Goal: Transaction & Acquisition: Purchase product/service

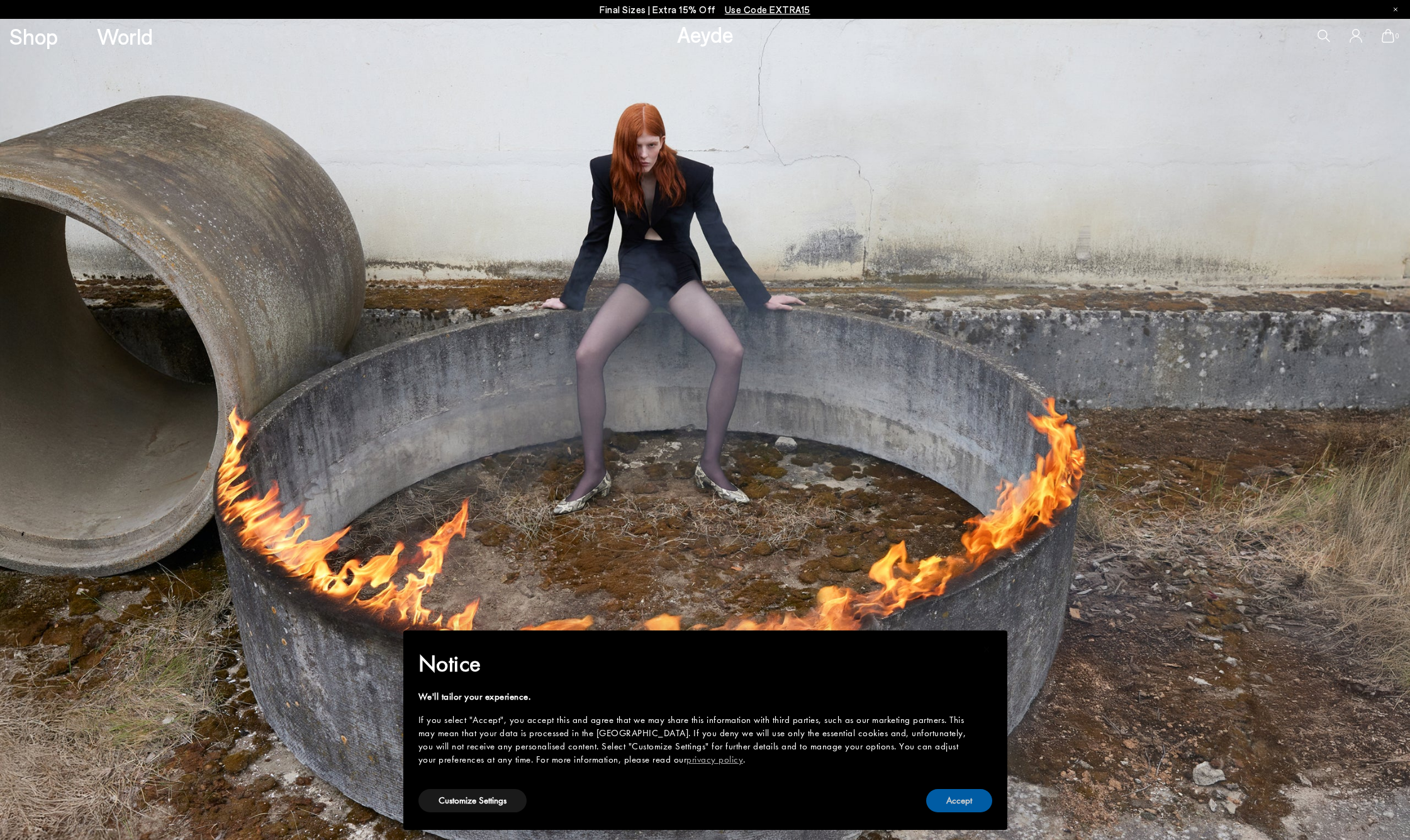
drag, startPoint x: 952, startPoint y: 805, endPoint x: 889, endPoint y: 748, distance: 85.0
click at [952, 805] on button "Accept" at bounding box center [958, 801] width 66 height 24
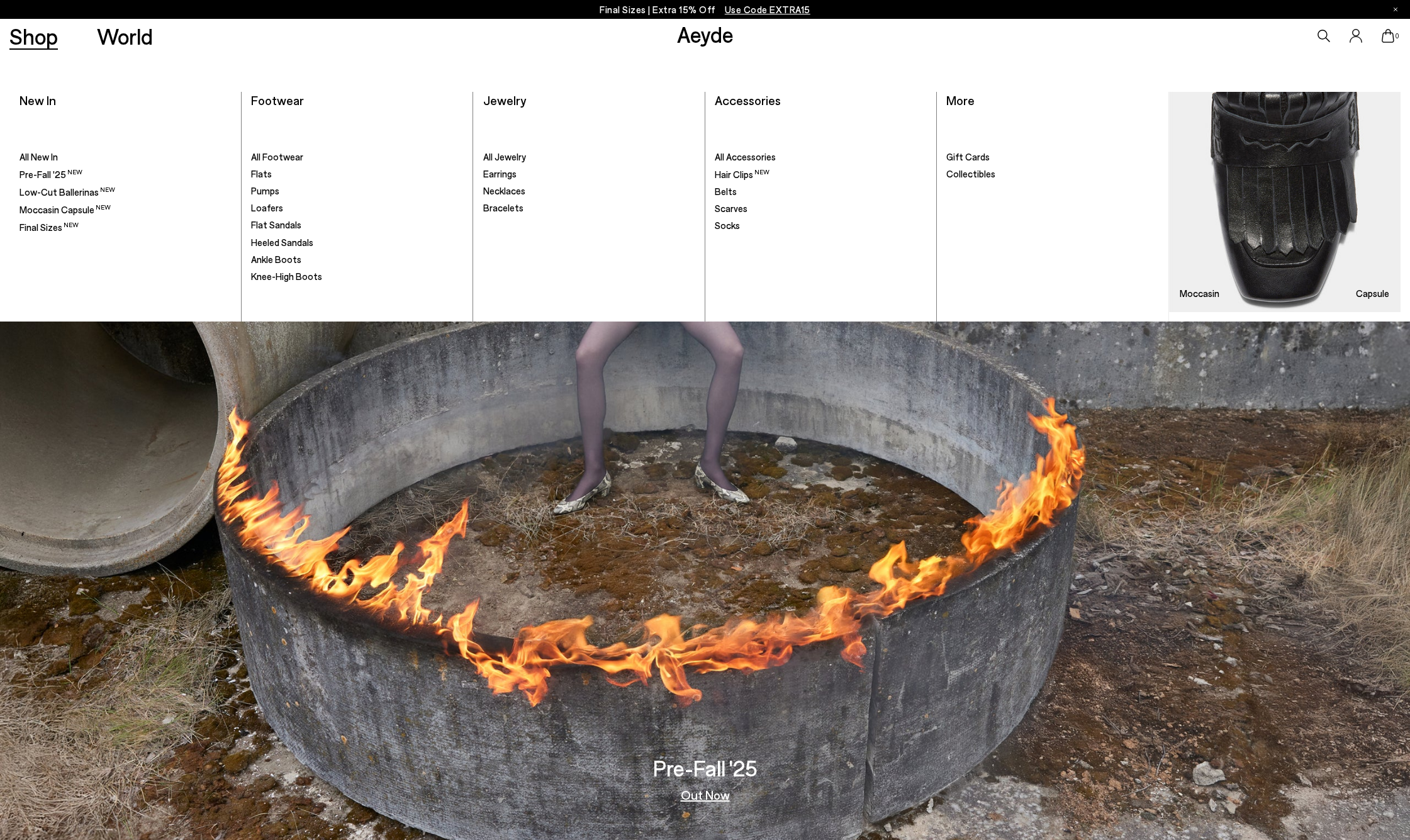
click at [47, 44] on link "Shop" at bounding box center [33, 36] width 48 height 22
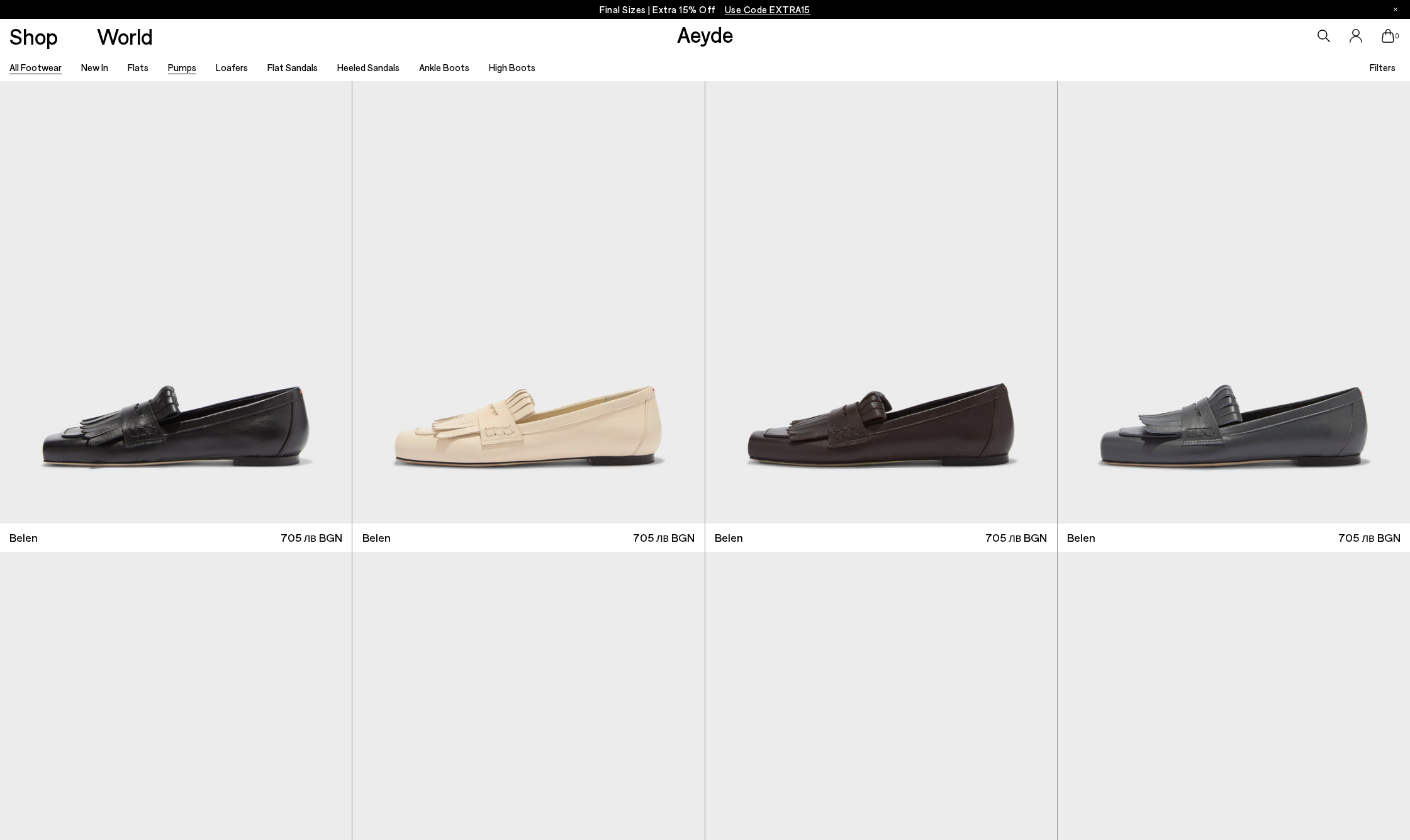
click at [190, 67] on link "Pumps" at bounding box center [182, 68] width 29 height 12
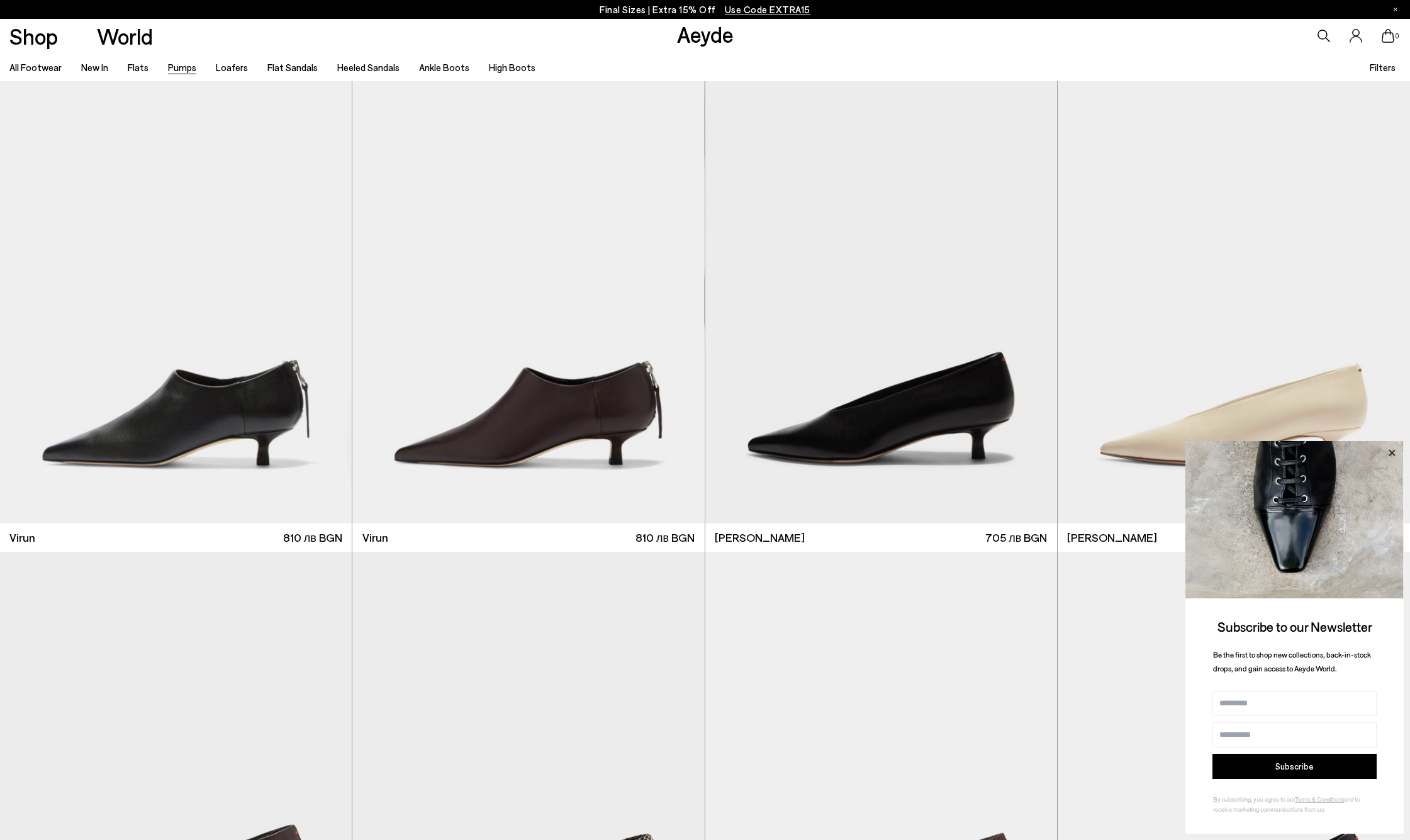
click at [1391, 455] on icon at bounding box center [1391, 452] width 17 height 17
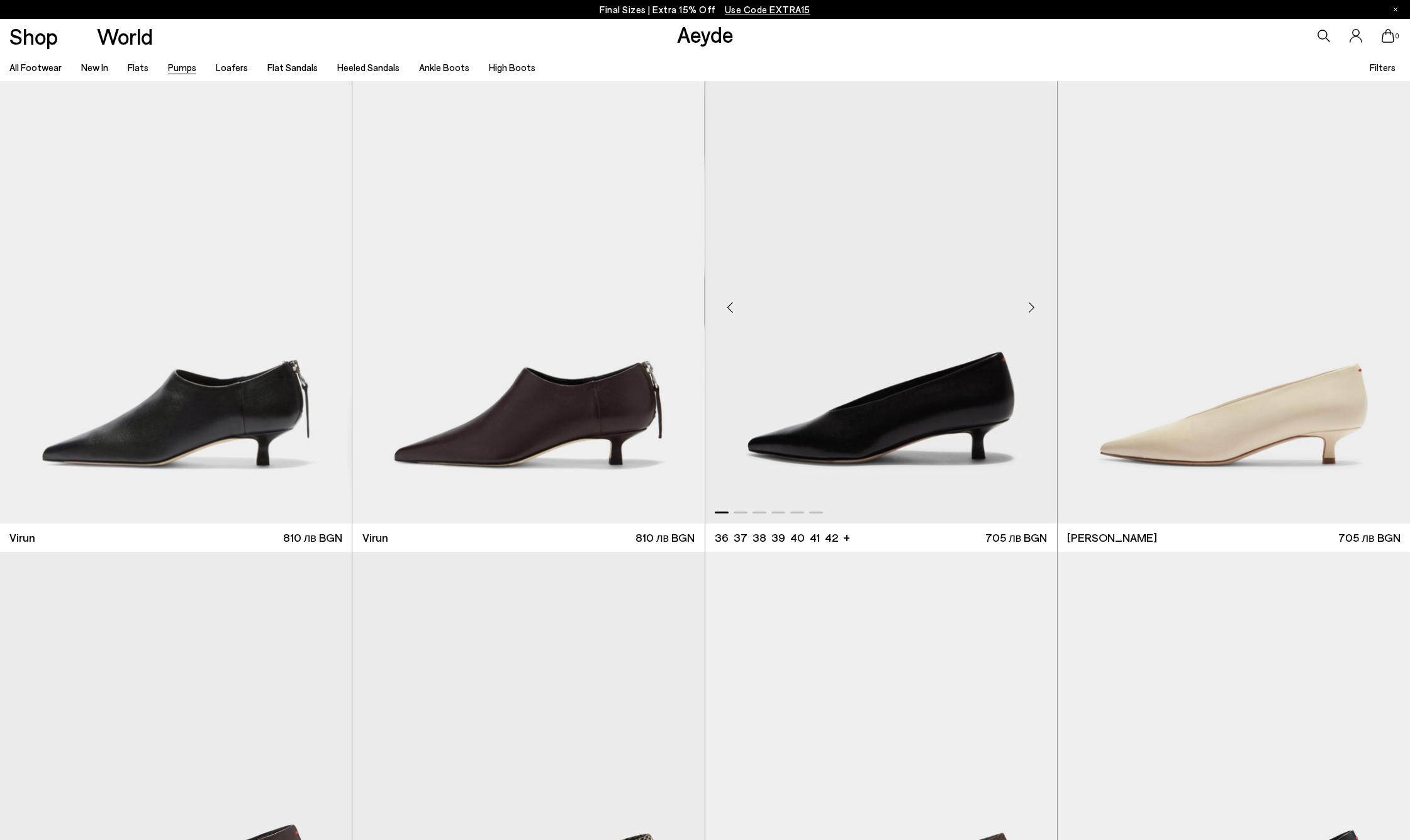
click at [1033, 305] on div "Next slide" at bounding box center [1031, 307] width 37 height 37
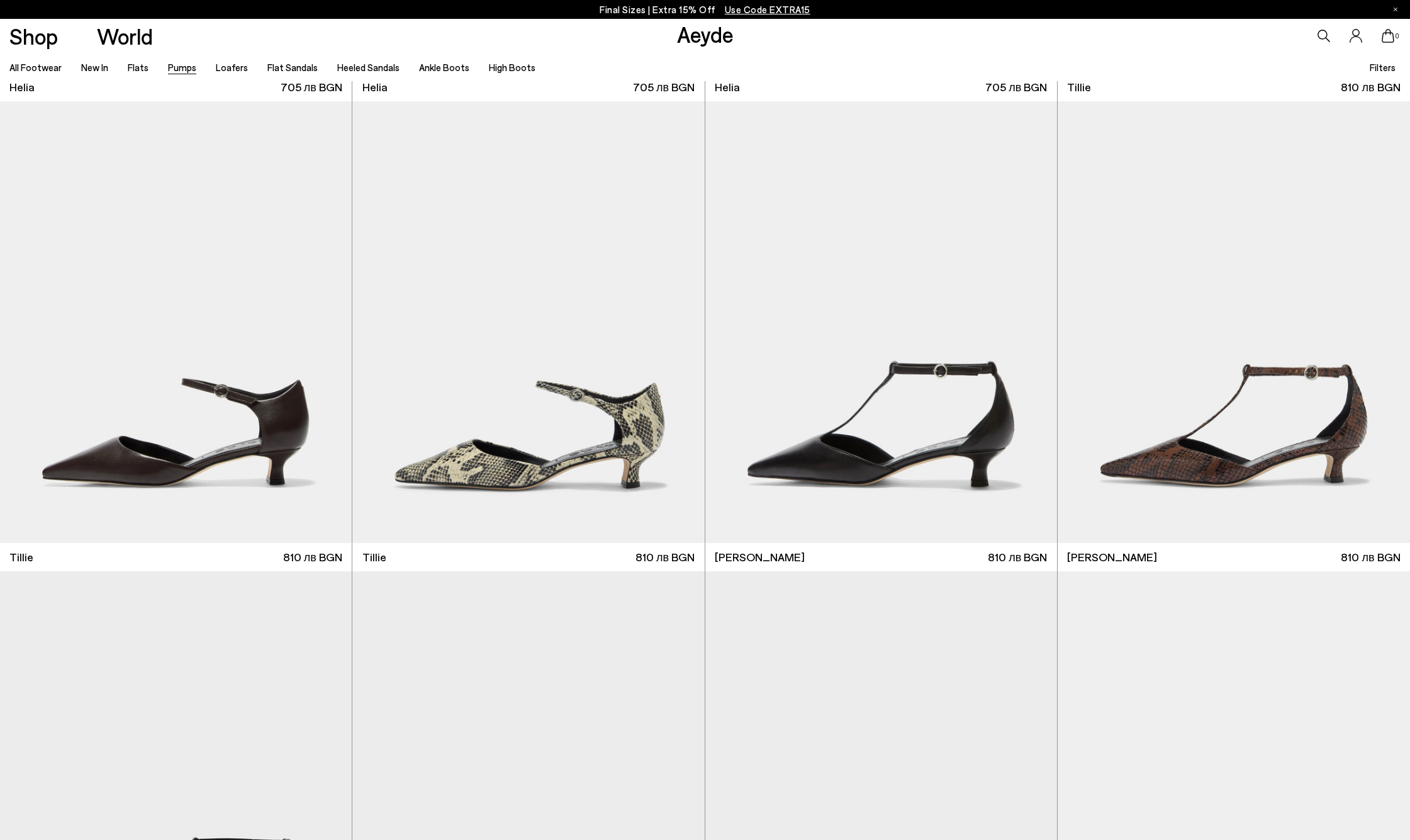
scroll to position [1391, 0]
click at [1037, 321] on div "Next slide" at bounding box center [1031, 327] width 37 height 37
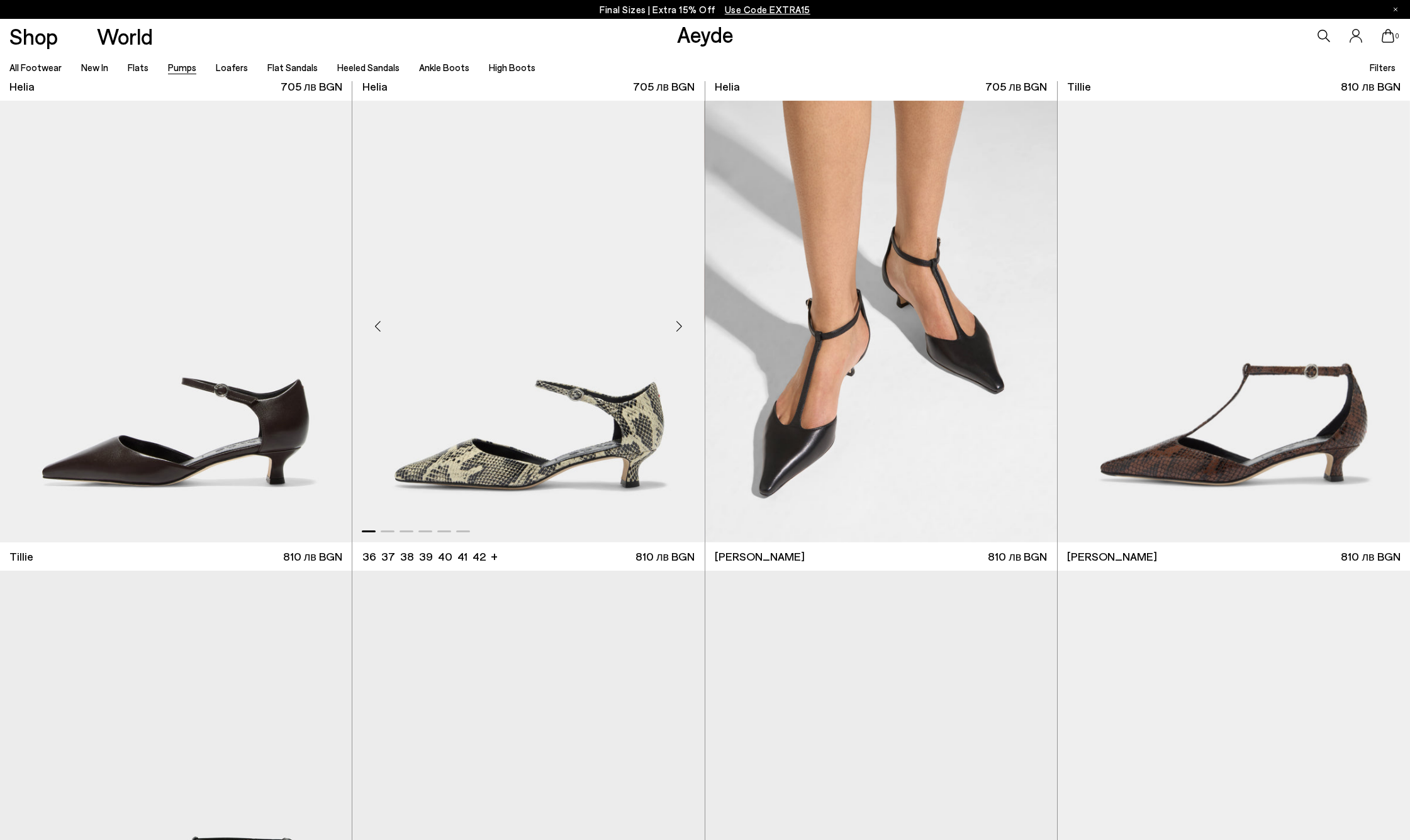
click at [680, 330] on div "Next slide" at bounding box center [679, 327] width 37 height 37
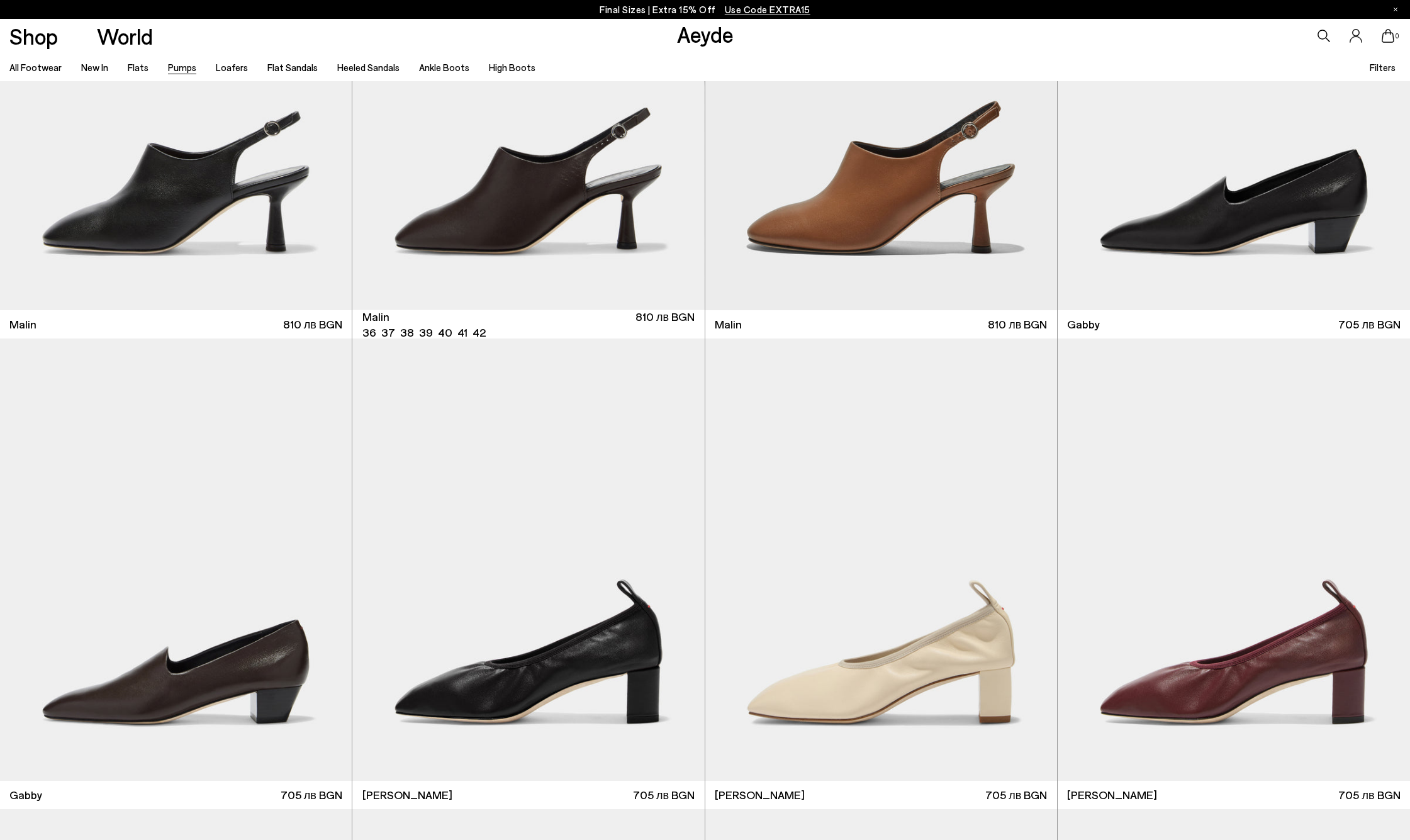
scroll to position [2745, 0]
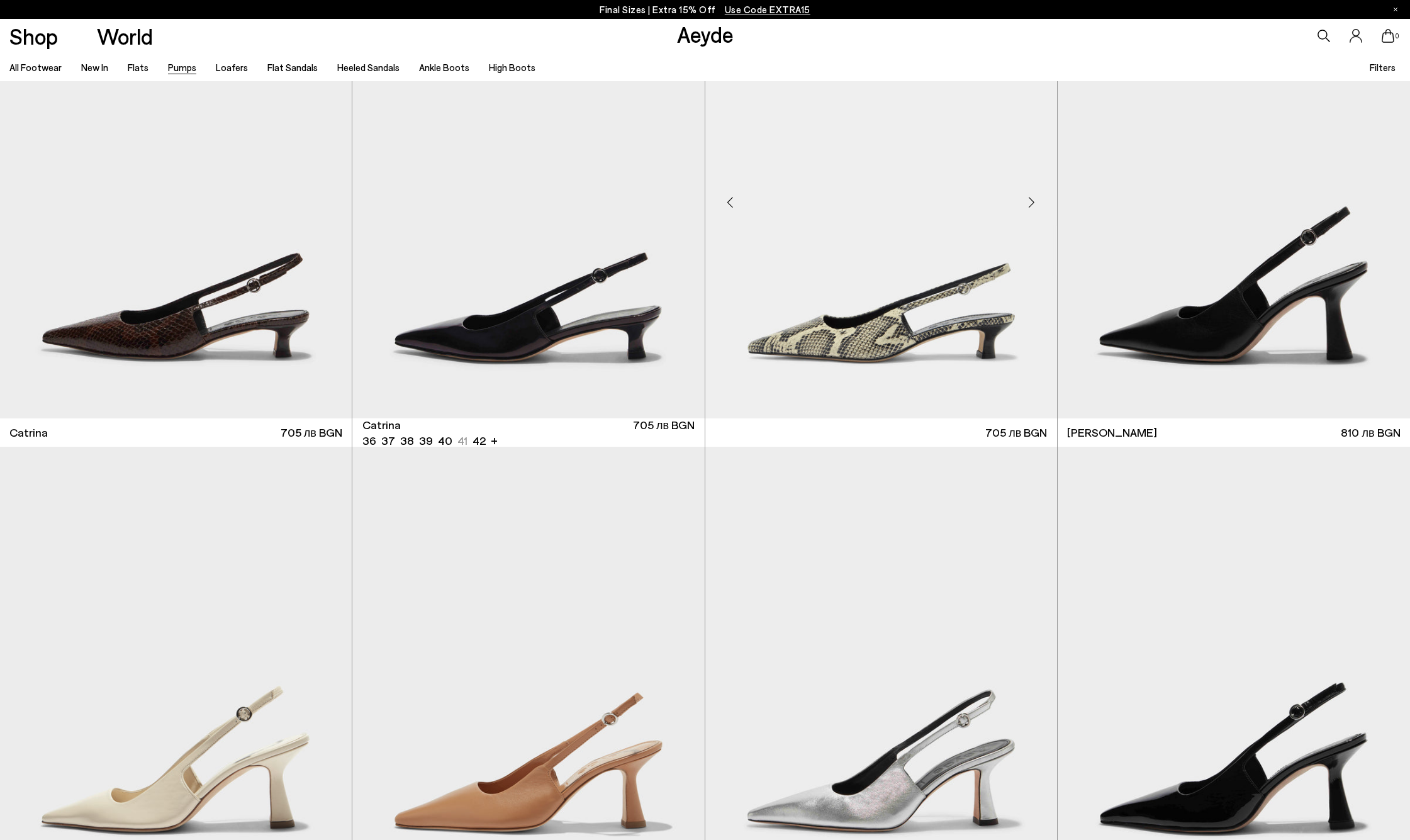
scroll to position [5276, 0]
click at [1037, 202] on div "Next slide" at bounding box center [1031, 202] width 37 height 37
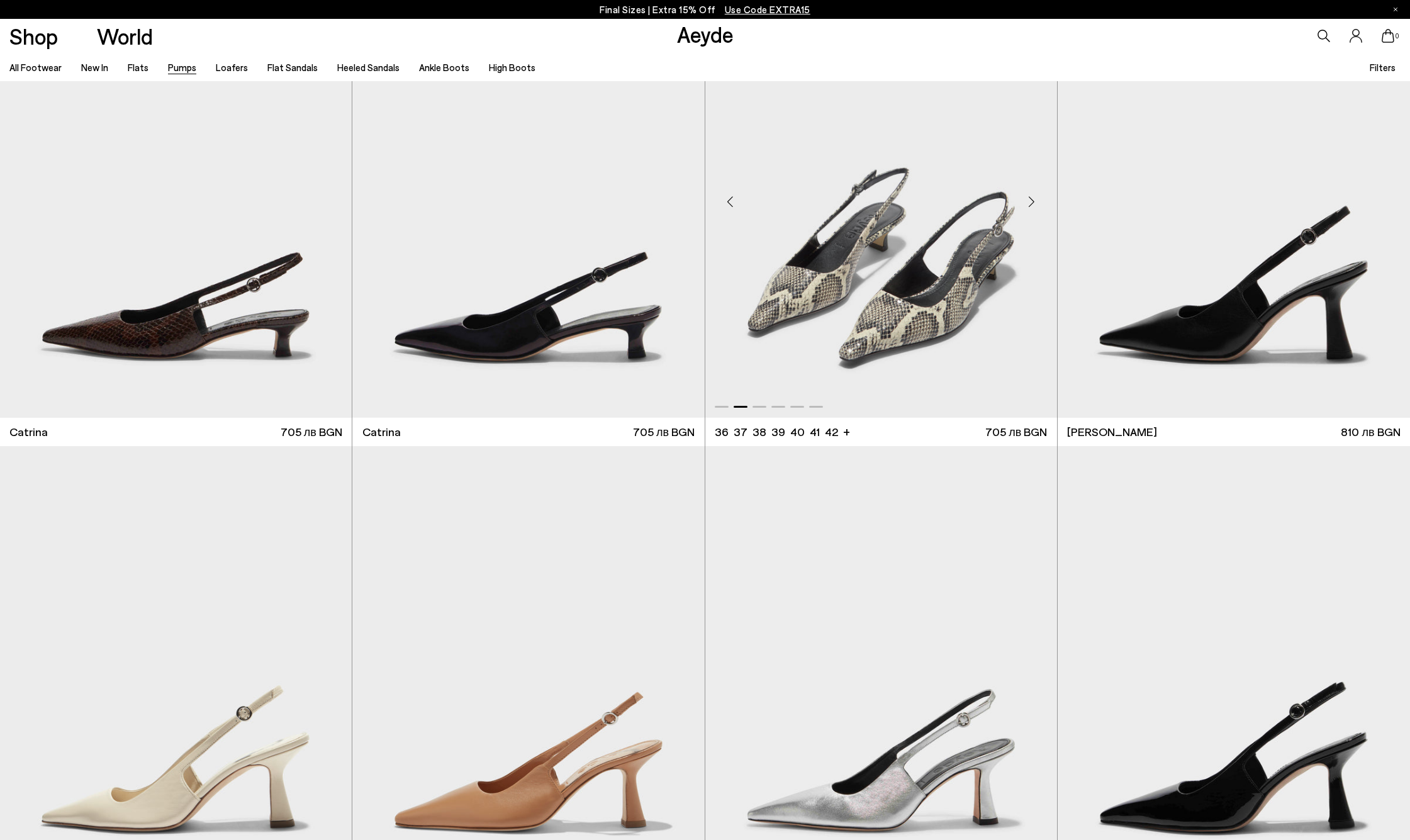
click at [1037, 202] on div "Next slide" at bounding box center [1031, 202] width 37 height 37
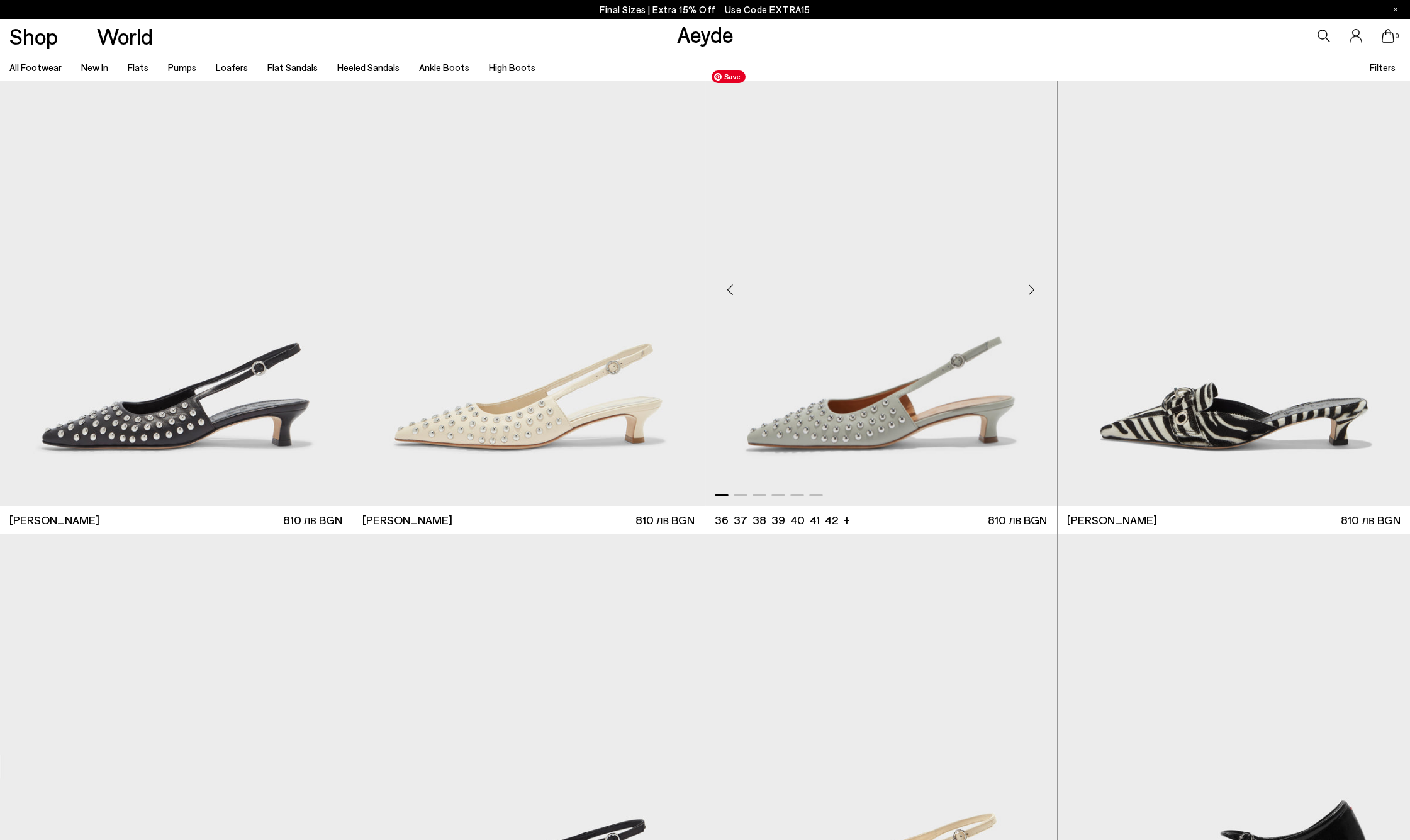
scroll to position [7069, 0]
click at [1379, 290] on div "Next slide" at bounding box center [1384, 289] width 37 height 37
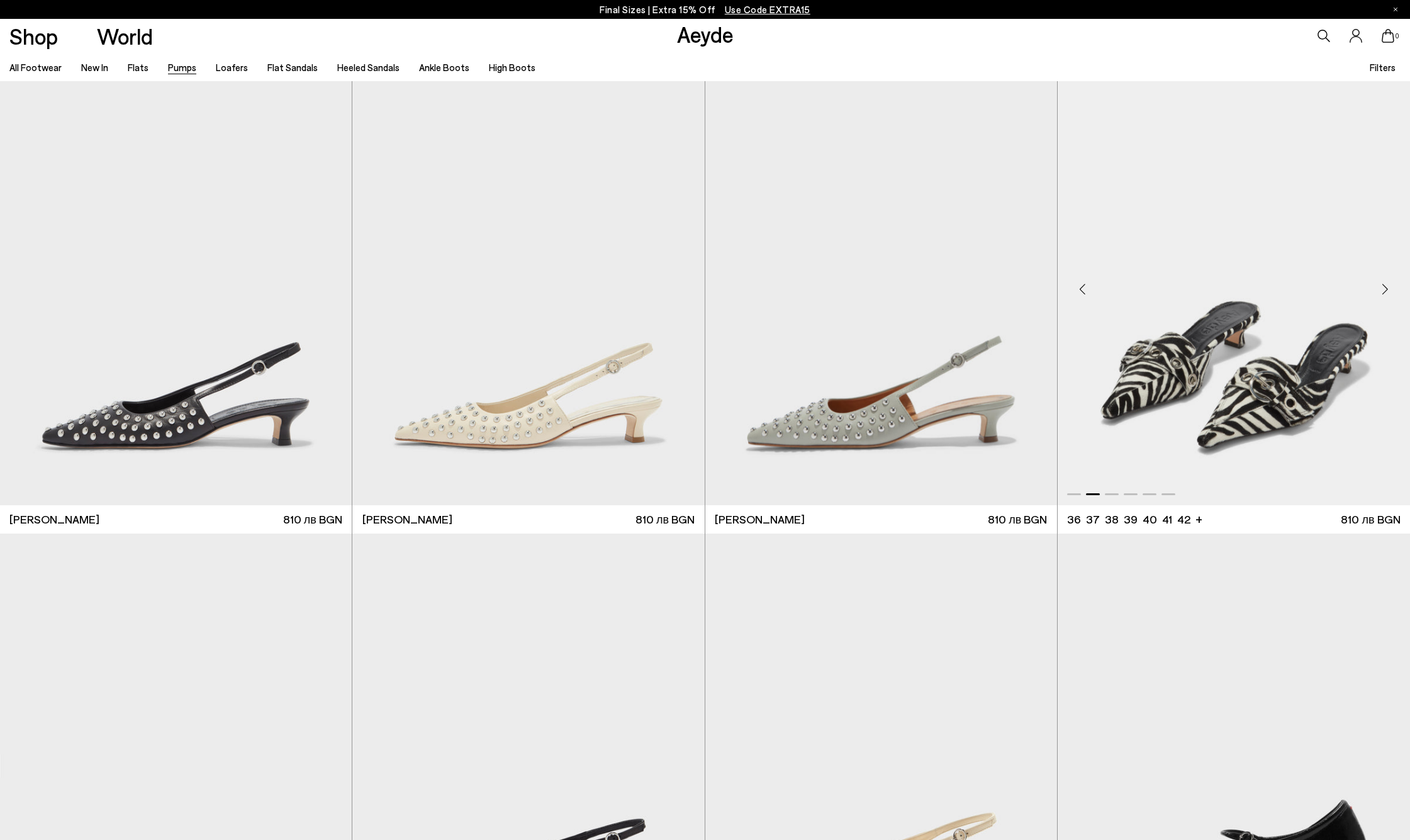
click at [1379, 290] on div "Next slide" at bounding box center [1384, 289] width 37 height 37
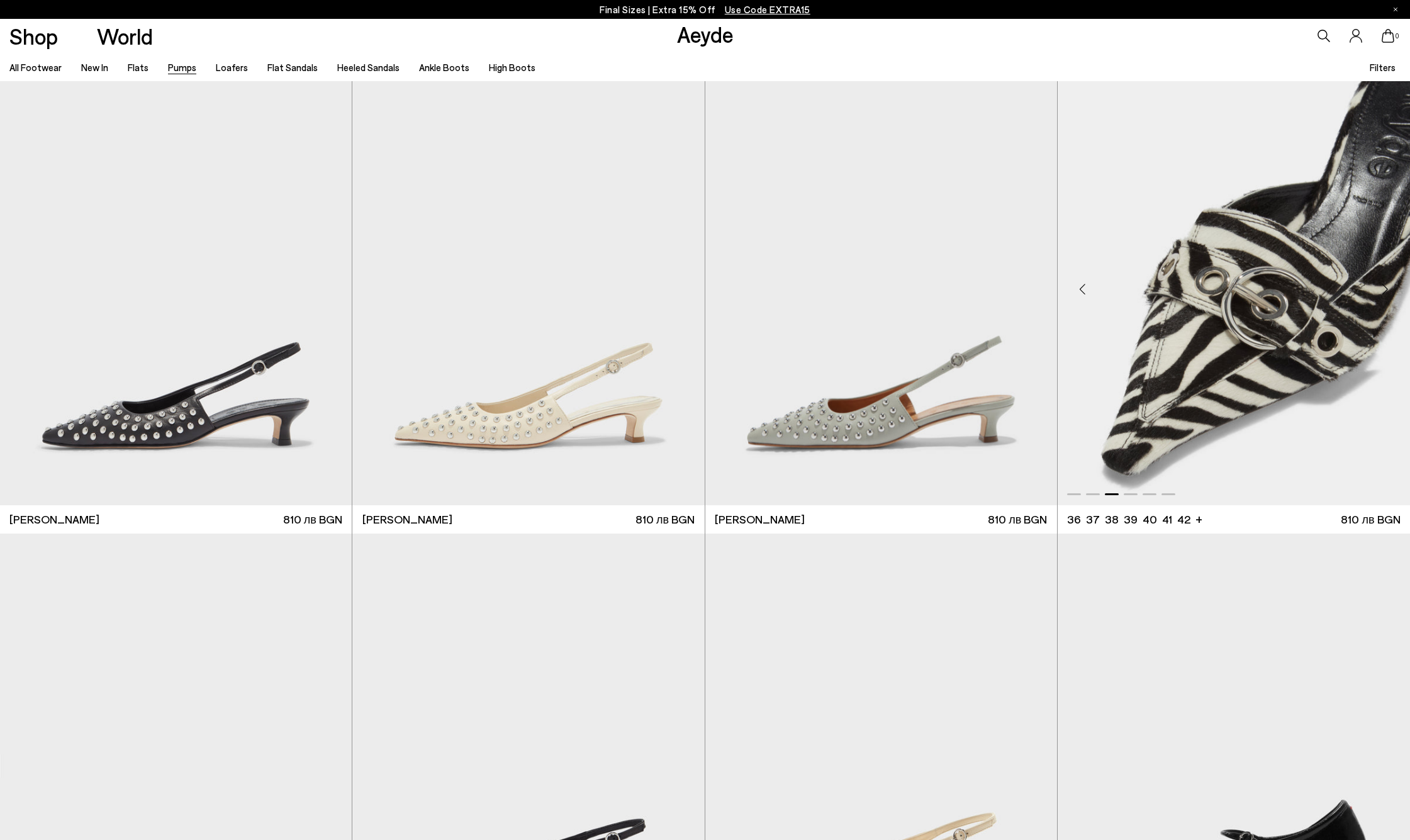
click at [1379, 290] on div "Next slide" at bounding box center [1384, 289] width 37 height 37
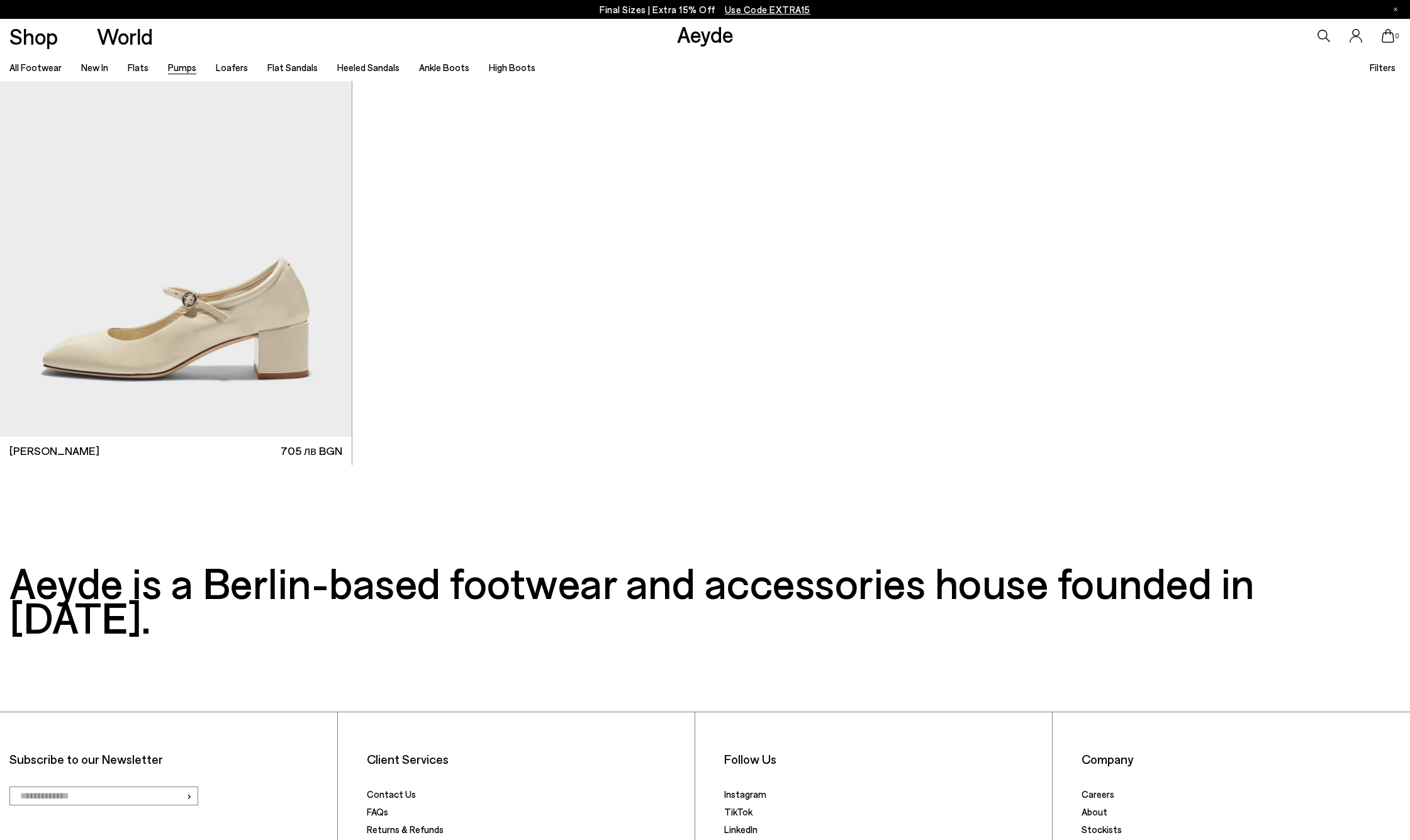
scroll to position [8078, 0]
